Goal: Use online tool/utility: Utilize a website feature to perform a specific function

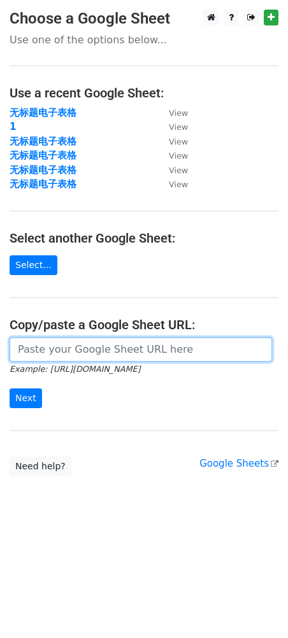
click at [136, 361] on input "url" at bounding box center [141, 349] width 262 height 24
paste input "https://docs.google.com/spreadsheets/d/1XcPB24G9wtQ8Y3y_uTwkH5ZiV2ELMUvpAp37TN0…"
type input "https://docs.google.com/spreadsheets/d/1XcPB24G9wtQ8Y3y_uTwkH5ZiV2ELMUvpAp37TN0…"
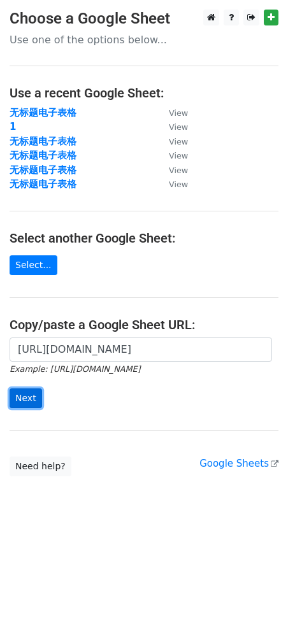
click at [32, 397] on input "Next" at bounding box center [26, 398] width 32 height 20
